Goal: Information Seeking & Learning: Learn about a topic

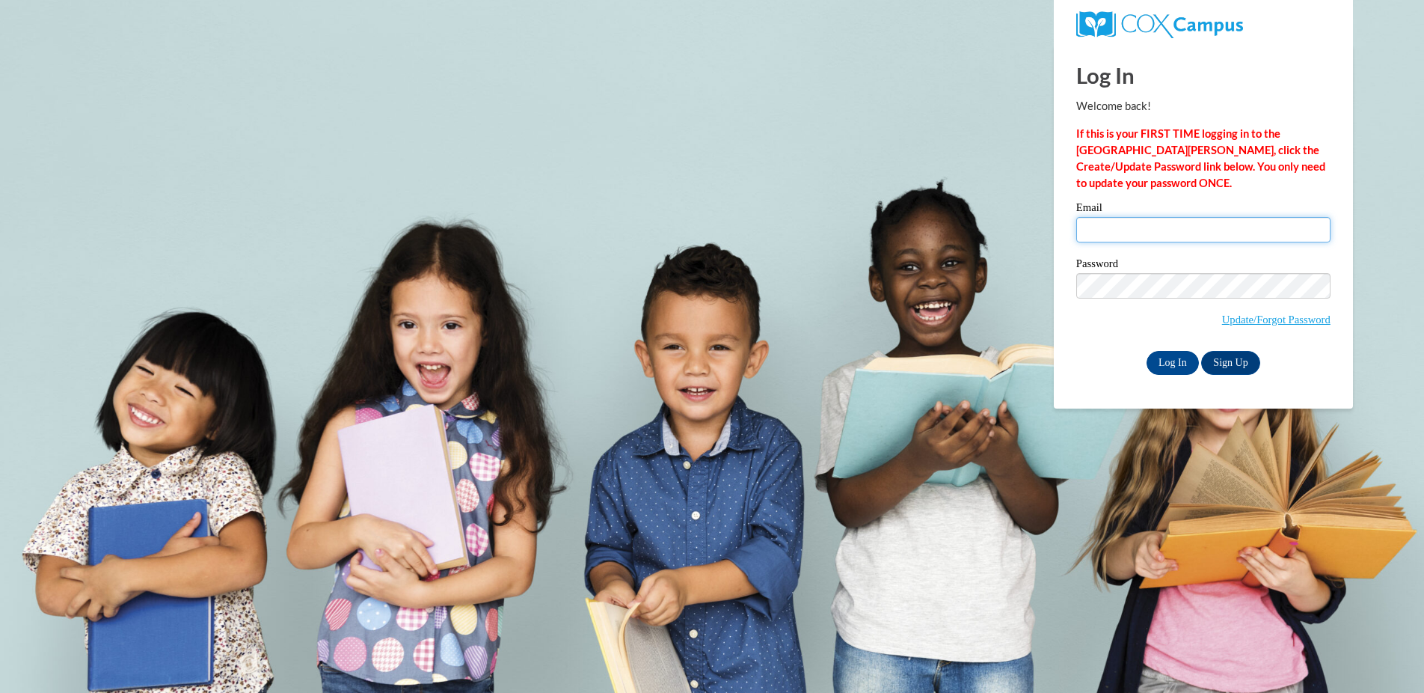
click at [1153, 228] on input "Email" at bounding box center [1203, 229] width 254 height 25
type input "lauren.feuling@franklin.k12.wi.us"
click at [1160, 369] on input "Log In" at bounding box center [1173, 363] width 52 height 24
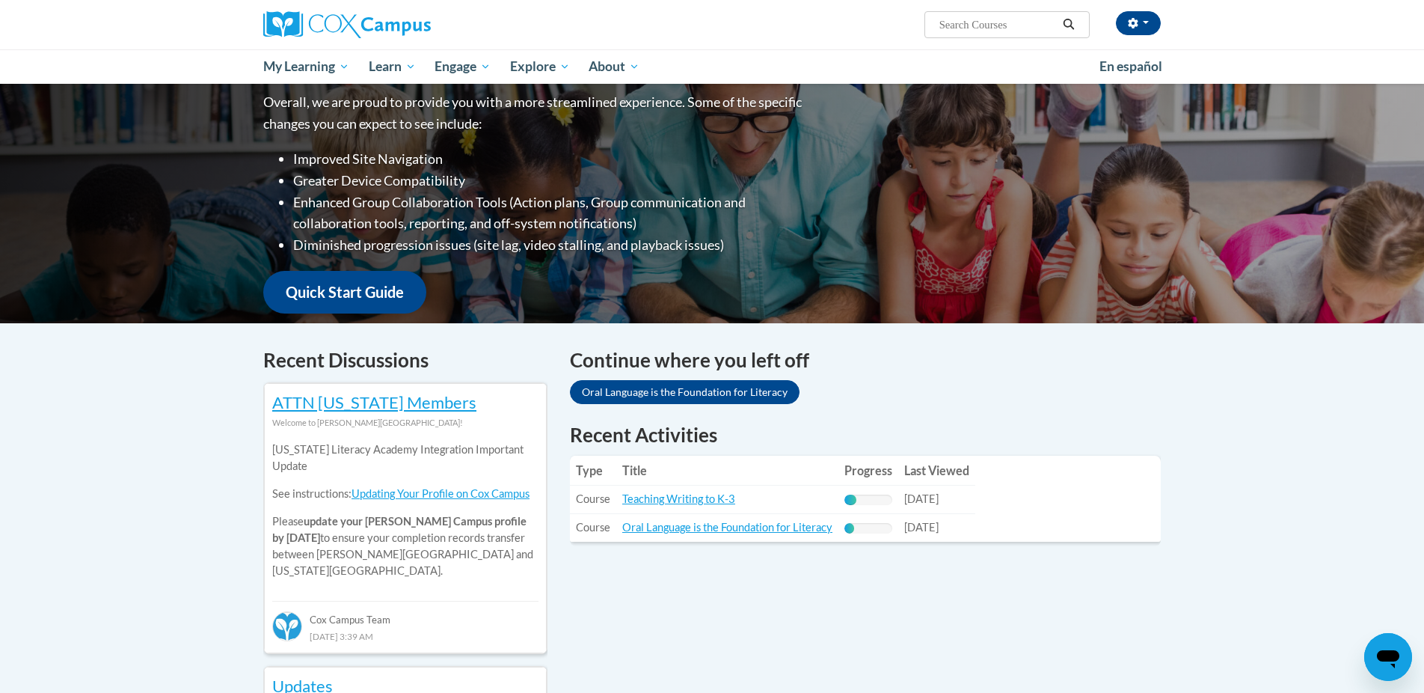
scroll to position [162, 0]
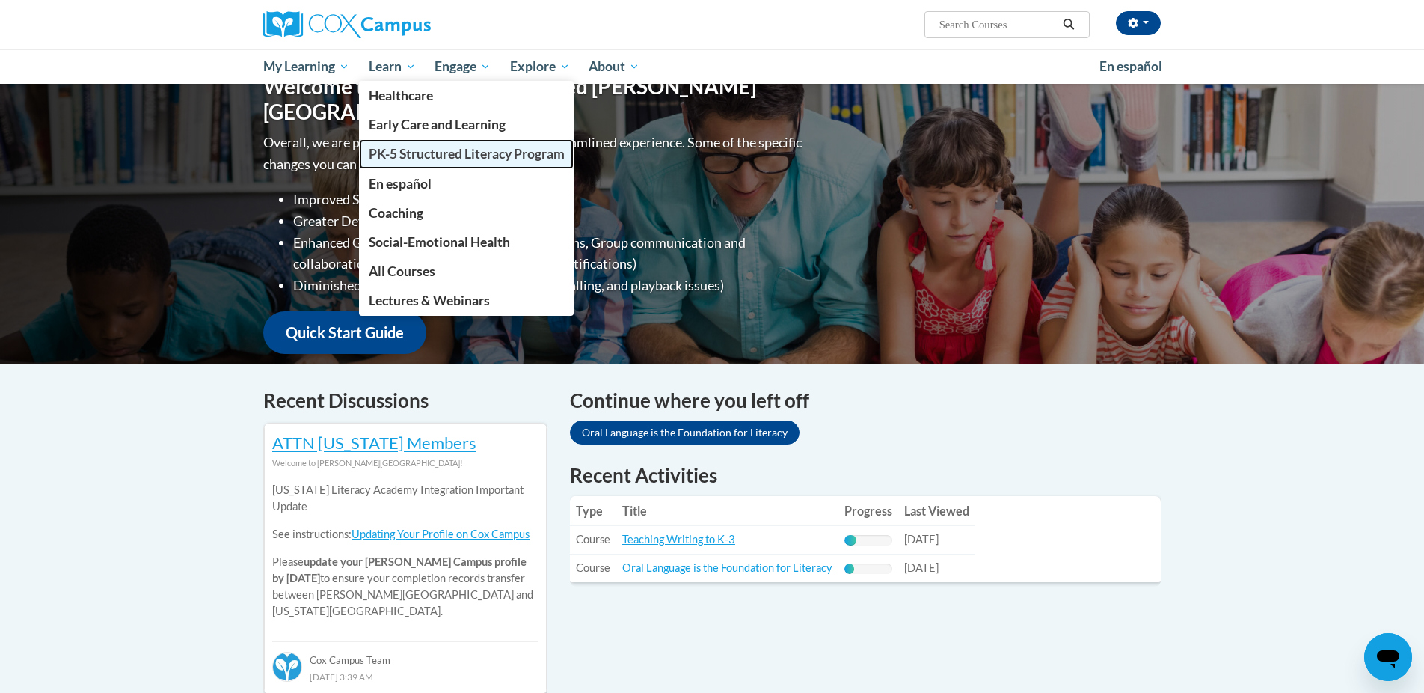
click at [480, 158] on span "PK-5 Structured Literacy Program" at bounding box center [467, 154] width 196 height 16
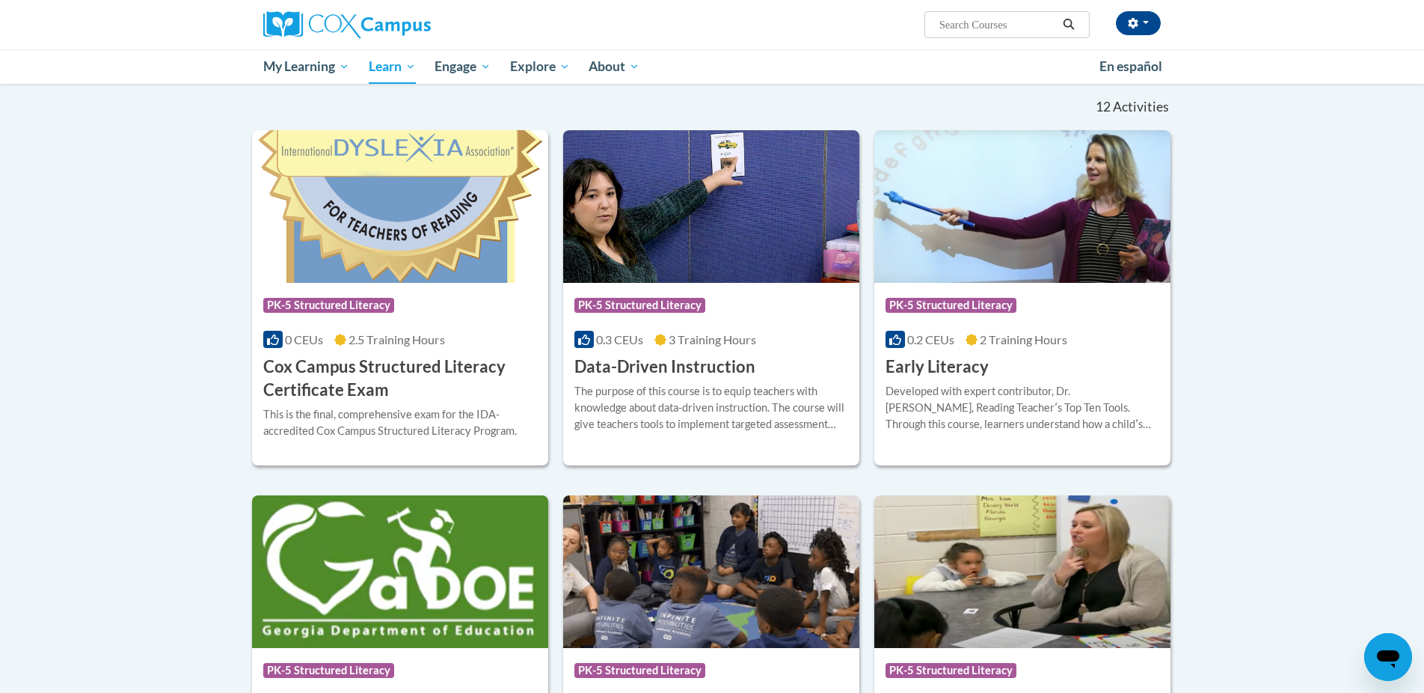
scroll to position [421, 0]
